Goal: Information Seeking & Learning: Learn about a topic

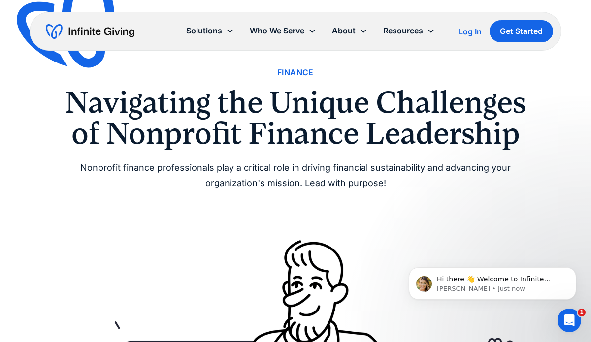
scroll to position [26, 0]
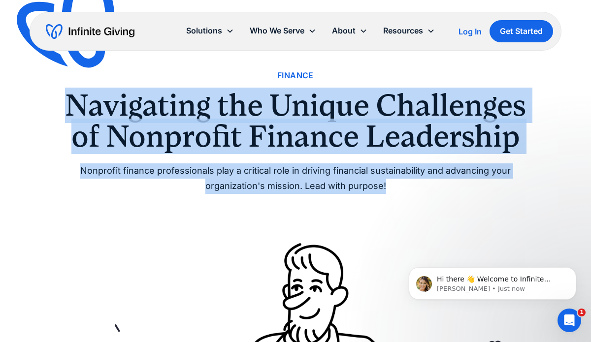
drag, startPoint x: 72, startPoint y: 104, endPoint x: 391, endPoint y: 194, distance: 331.8
copy div "Navigating the Unique Challenges of Nonprofit Finance Leadership Nonprofit fina…"
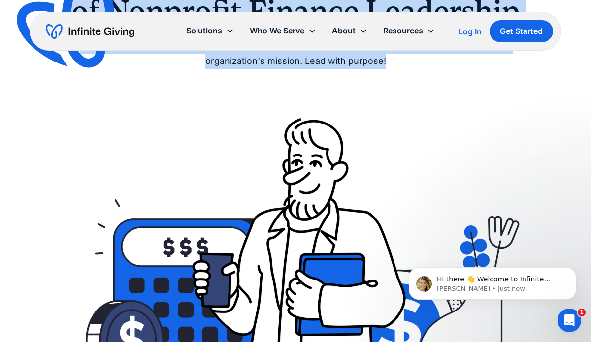
scroll to position [180, 0]
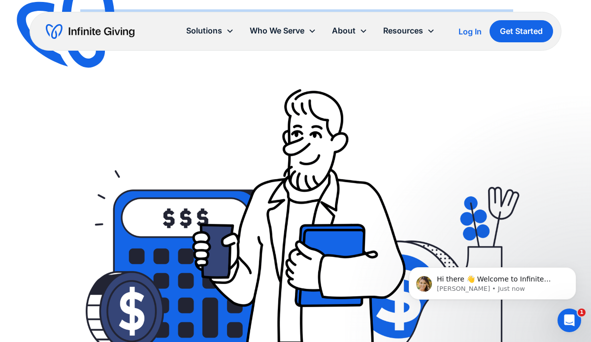
click at [188, 132] on img at bounding box center [295, 220] width 473 height 315
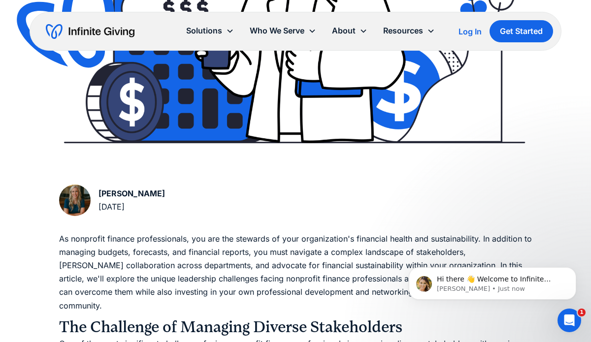
scroll to position [409, 0]
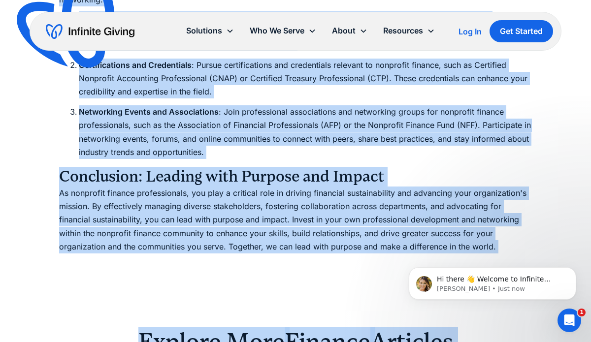
scroll to position [1319, 0]
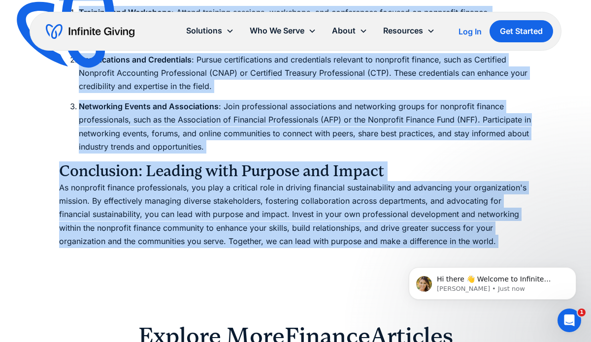
drag, startPoint x: 99, startPoint y: 151, endPoint x: 170, endPoint y: 255, distance: 125.4
copy div "[PERSON_NAME] [DATE] As nonprofit finance professionals, you are the stewards o…"
